Goal: Task Accomplishment & Management: Use online tool/utility

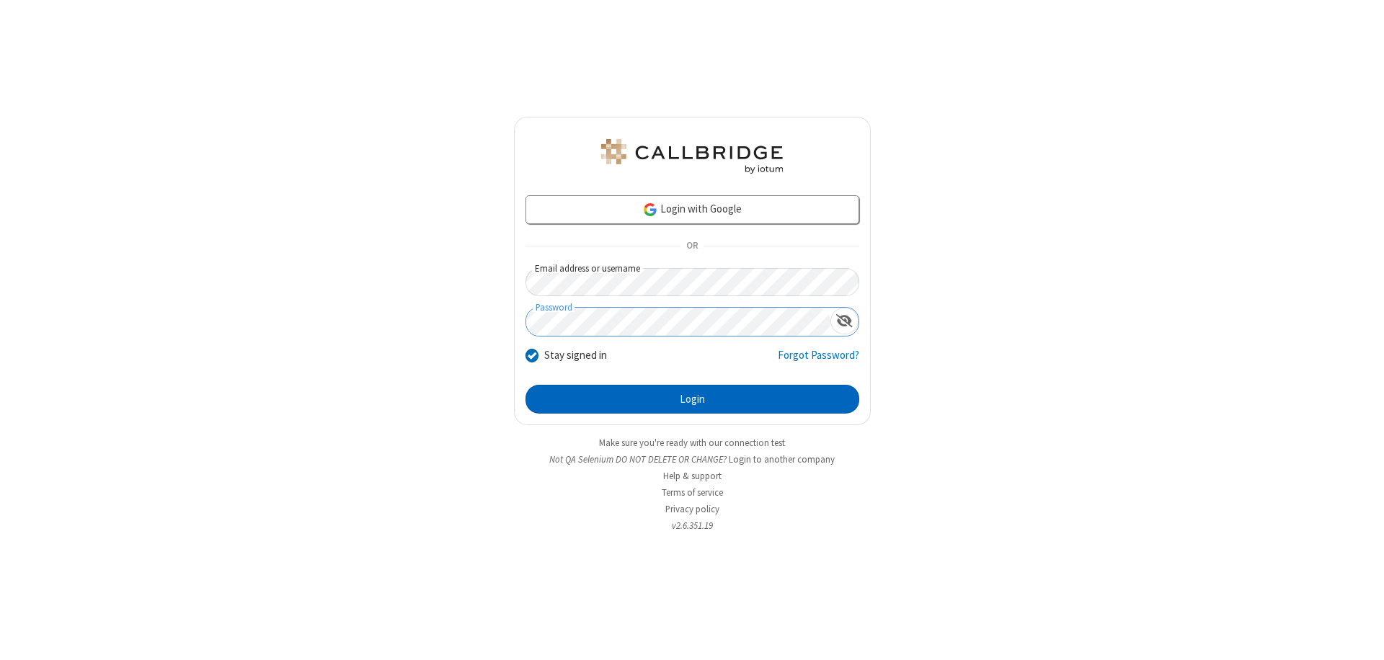
click at [692, 399] on button "Login" at bounding box center [692, 399] width 334 height 29
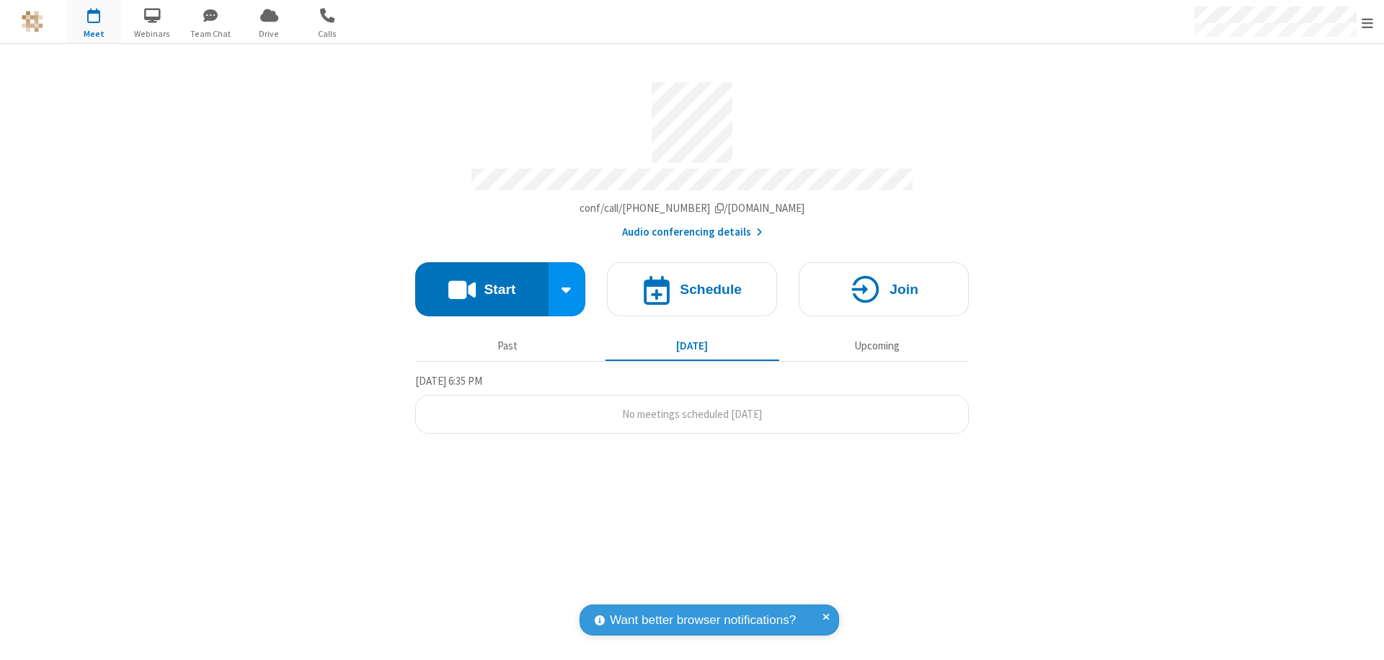
click at [481, 283] on button "Start" at bounding box center [481, 289] width 133 height 54
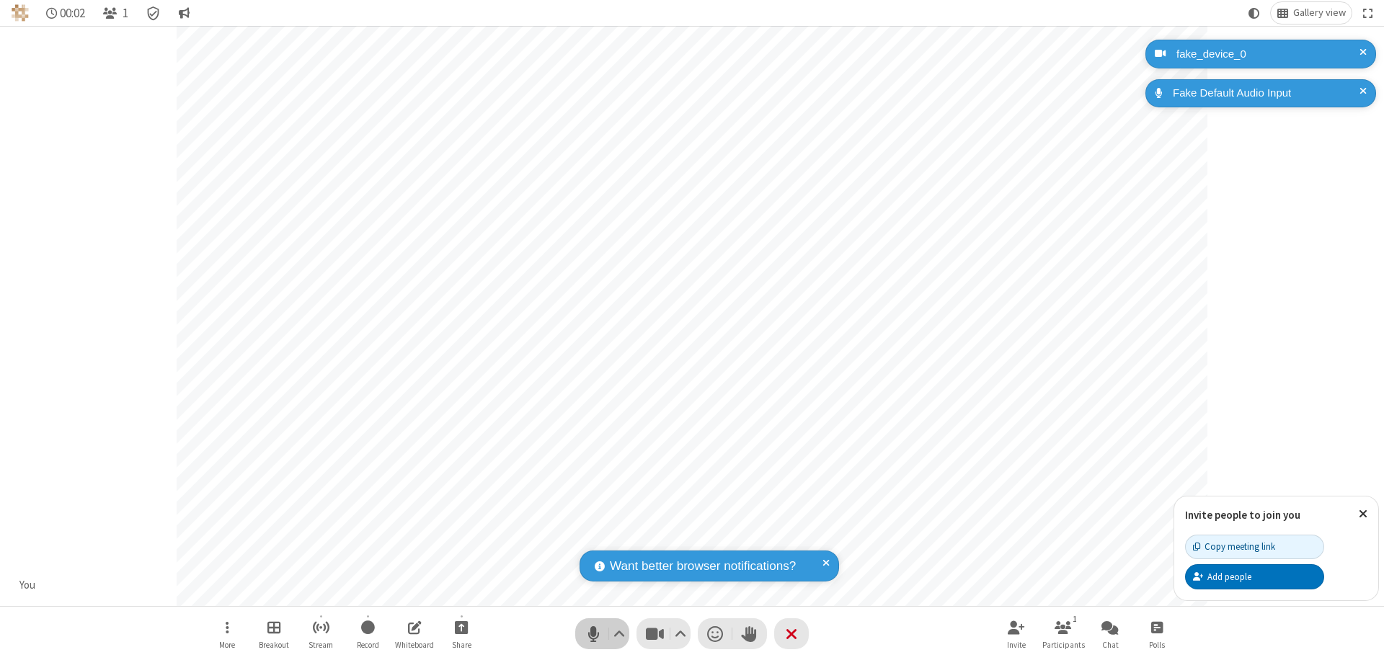
click at [593, 633] on span "Mute (⌘+Shift+A)" at bounding box center [593, 633] width 22 height 21
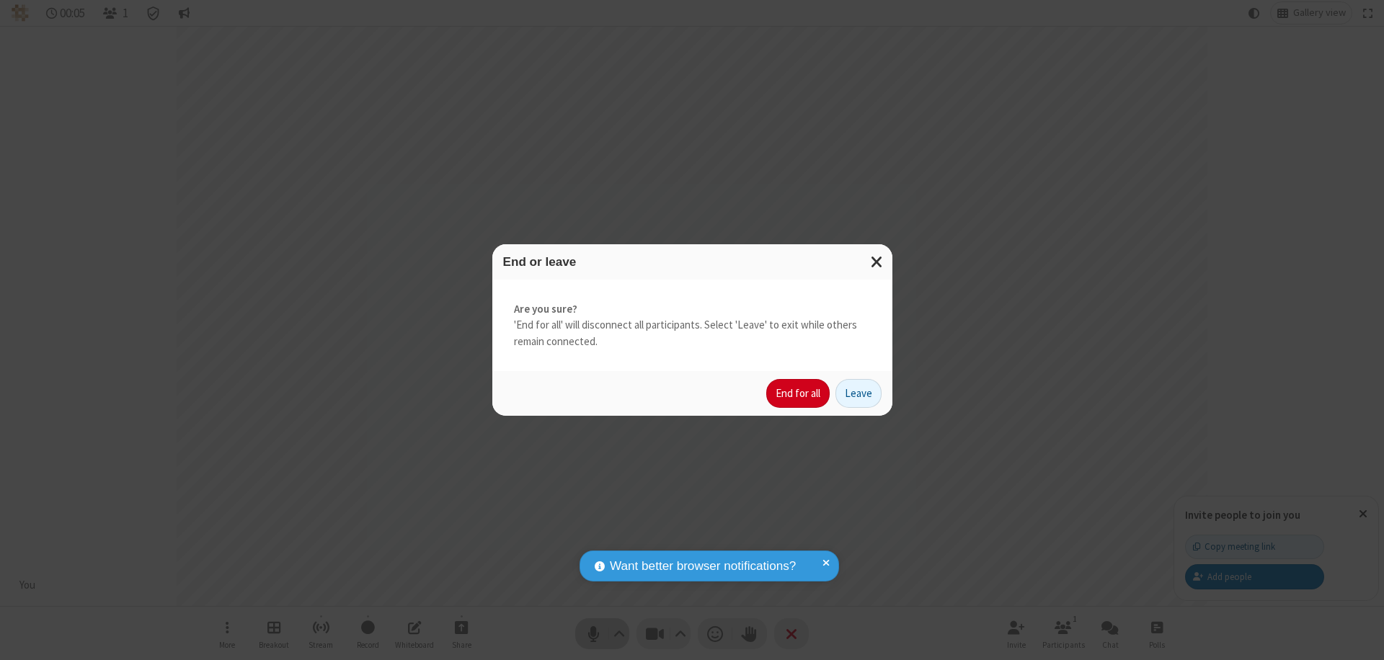
click at [799, 393] on button "End for all" at bounding box center [797, 393] width 63 height 29
